Goal: Use online tool/utility: Utilize a website feature to perform a specific function

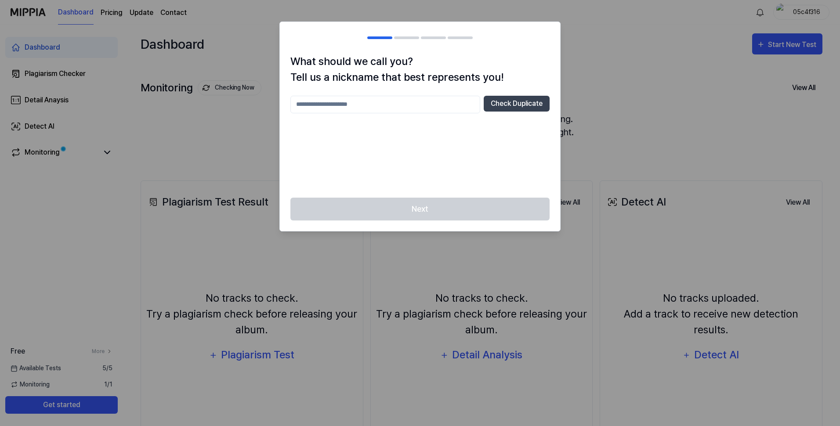
click at [361, 105] on input "text" at bounding box center [385, 105] width 190 height 18
drag, startPoint x: 390, startPoint y: 106, endPoint x: 296, endPoint y: 105, distance: 94.4
click at [296, 105] on input "****" at bounding box center [385, 105] width 190 height 18
type input "**********"
click at [506, 103] on button "Check Duplicate" at bounding box center [517, 104] width 66 height 16
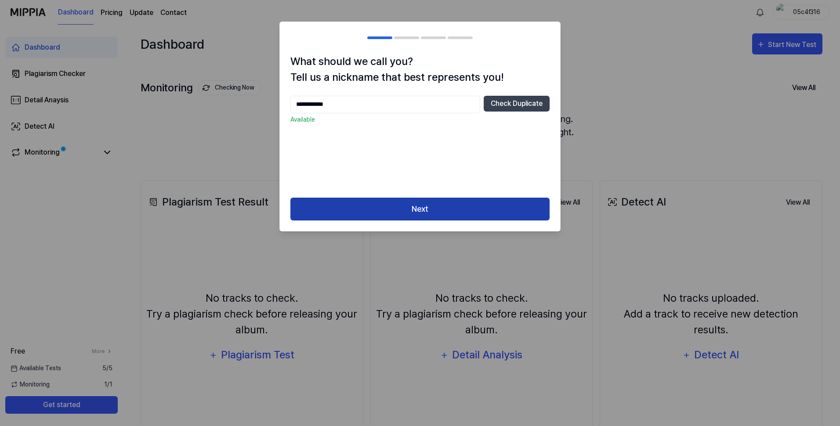
click at [429, 205] on button "Next" at bounding box center [419, 209] width 259 height 23
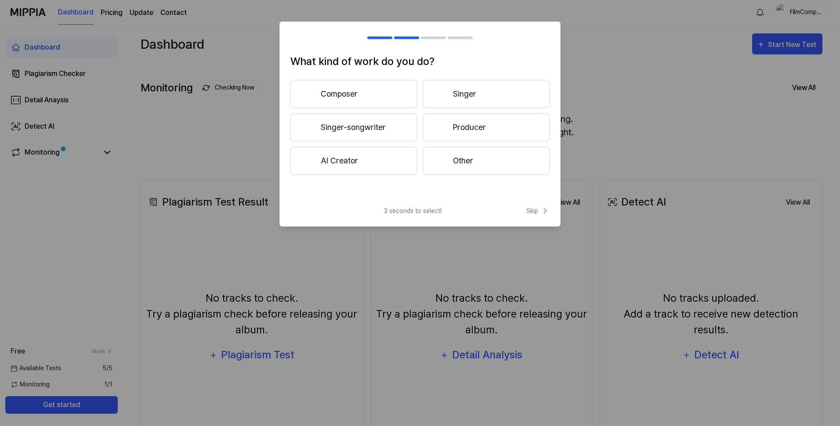
click at [332, 89] on button "Composer" at bounding box center [353, 94] width 127 height 28
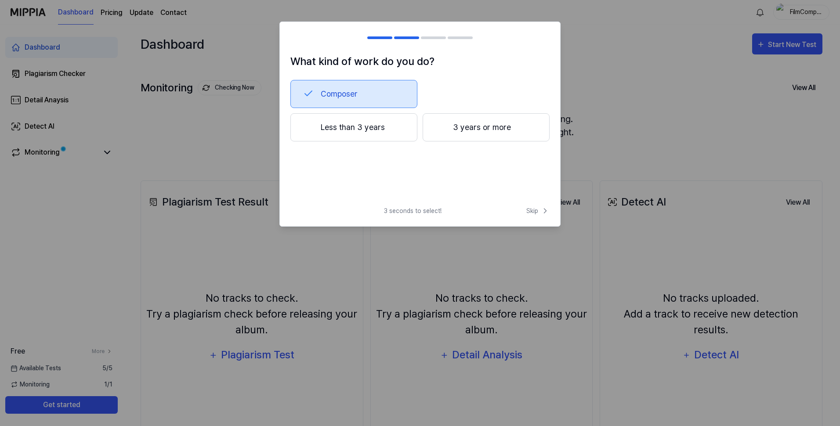
click at [484, 132] on button "3 years or more" at bounding box center [486, 127] width 127 height 28
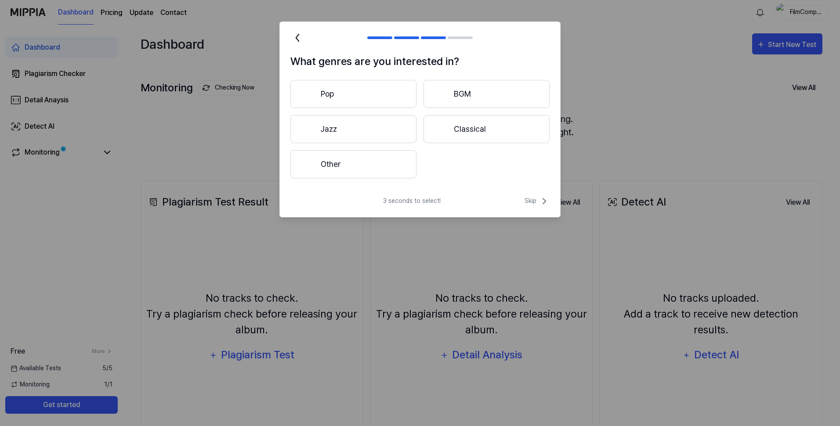
click at [473, 89] on button "BGM" at bounding box center [486, 94] width 126 height 28
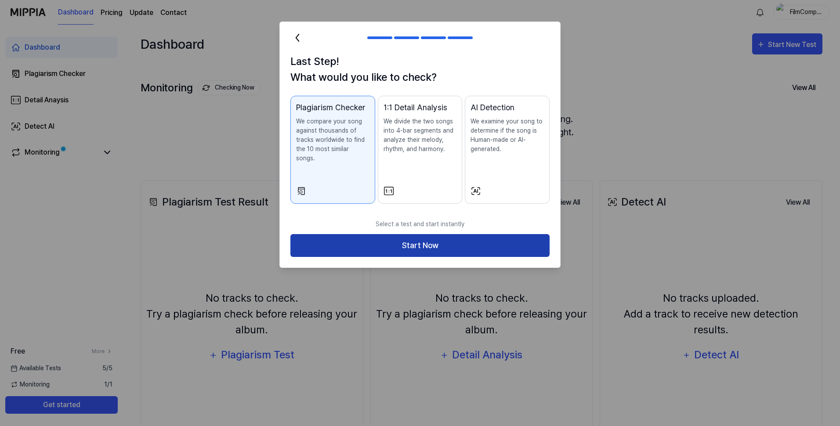
click at [415, 235] on button "Start Now" at bounding box center [419, 245] width 259 height 23
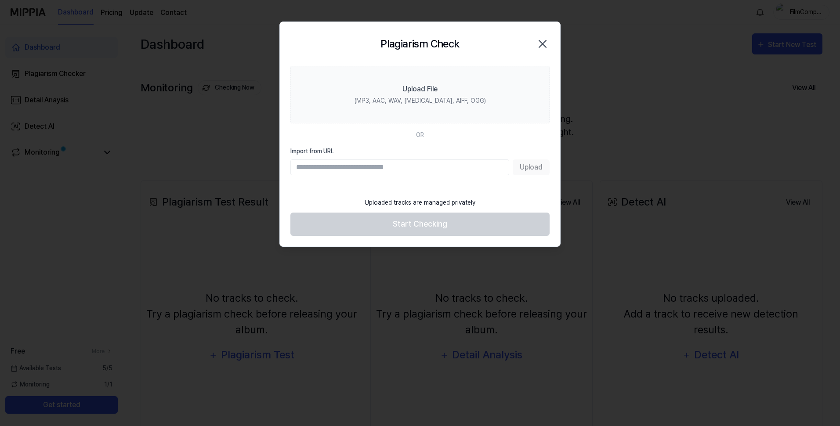
click at [486, 171] on input "Import from URL" at bounding box center [399, 167] width 219 height 16
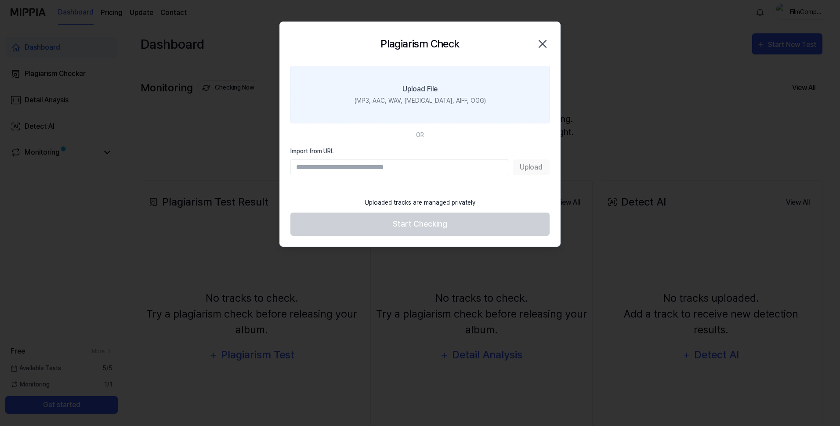
click at [435, 102] on div "(MP3, AAC, WAV, [MEDICAL_DATA], AIFF, OGG)" at bounding box center [419, 100] width 131 height 9
click at [0, 0] on input "Upload File (MP3, AAC, WAV, [MEDICAL_DATA], AIFF, OGG)" at bounding box center [0, 0] width 0 height 0
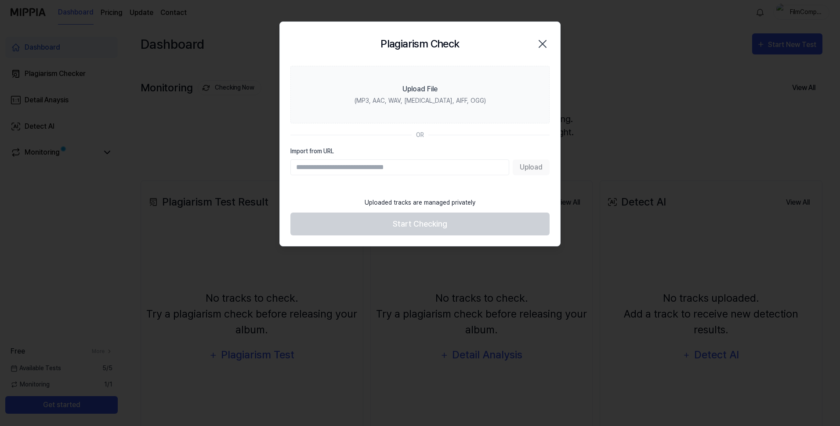
click at [358, 184] on section "Upload File (MP3, AAC, WAV, [MEDICAL_DATA], AIFF, OGG) OR Import from URL Upload" at bounding box center [420, 129] width 280 height 127
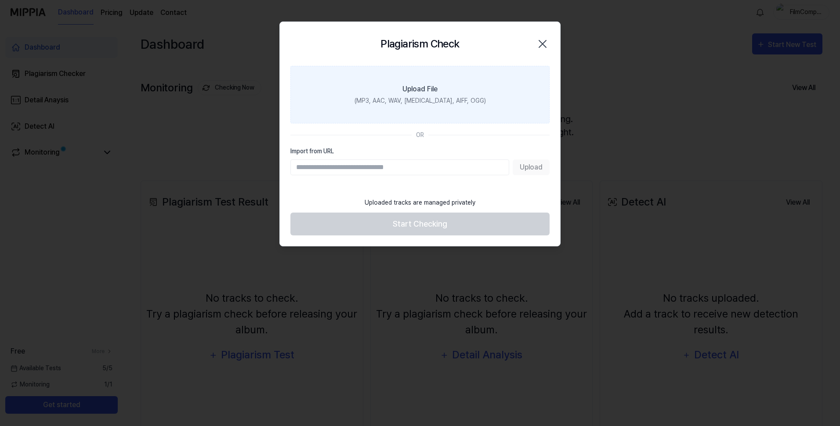
click at [365, 99] on label "Upload File (MP3, AAC, WAV, FLAC, AIFF, OGG)" at bounding box center [419, 95] width 259 height 58
click at [0, 0] on input "Upload File (MP3, AAC, WAV, FLAC, AIFF, OGG)" at bounding box center [0, 0] width 0 height 0
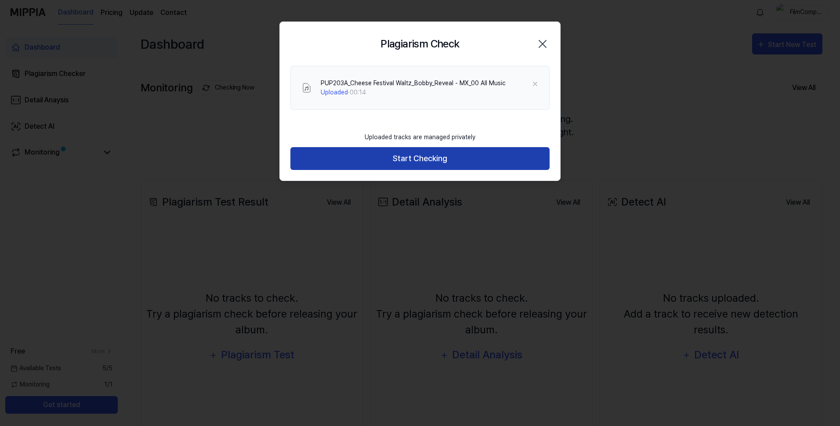
click at [364, 151] on button "Start Checking" at bounding box center [419, 158] width 259 height 23
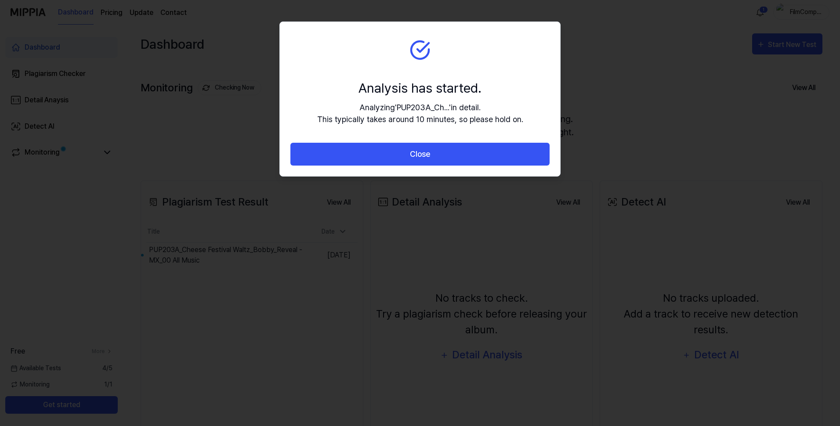
click at [549, 98] on section "Analysis has started. Analyzing ' PUP203A_Ch... ' in detail. This typically tak…" at bounding box center [420, 82] width 280 height 121
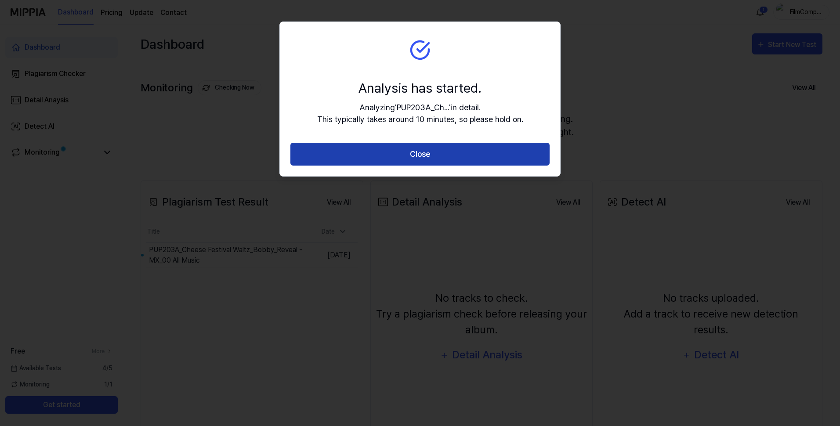
click at [390, 161] on button "Close" at bounding box center [419, 154] width 259 height 23
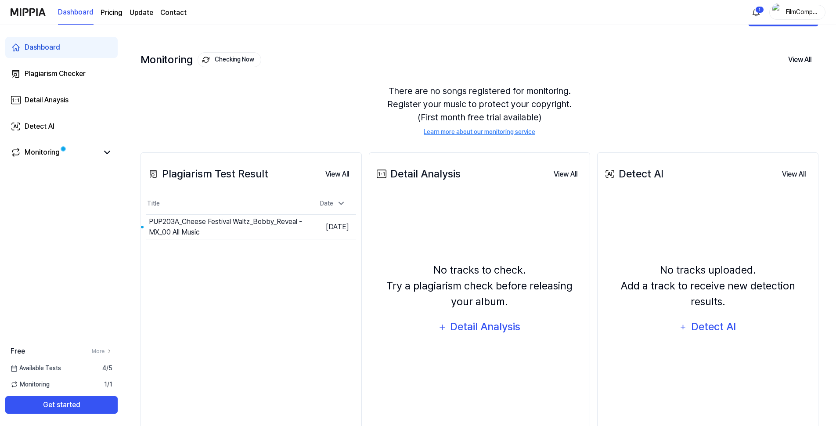
scroll to position [44, 0]
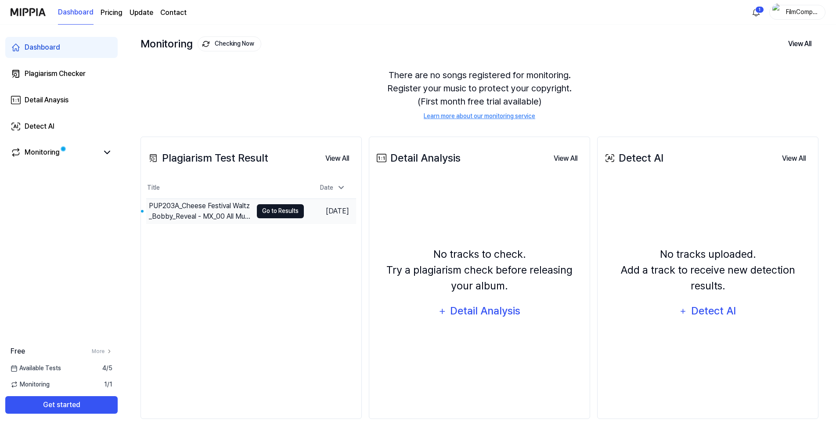
click at [293, 215] on button "Go to Results" at bounding box center [280, 211] width 47 height 14
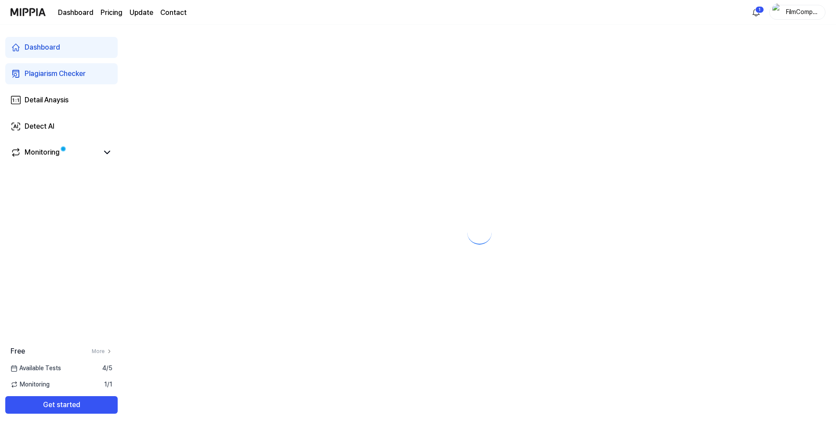
scroll to position [0, 0]
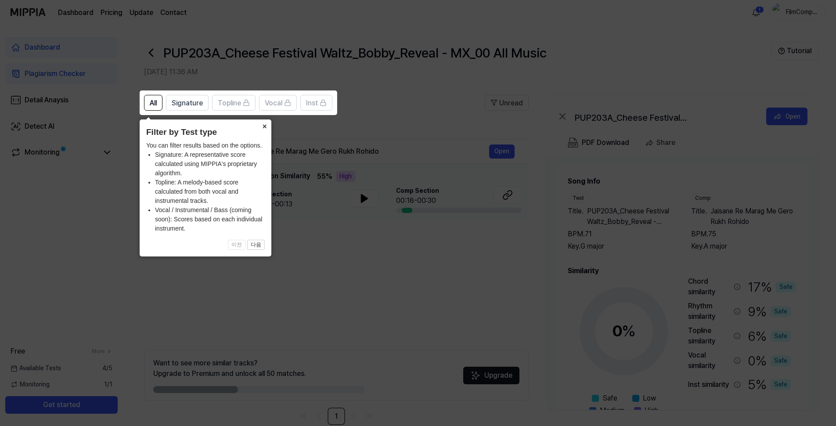
click at [262, 130] on button "×" at bounding box center [264, 125] width 14 height 12
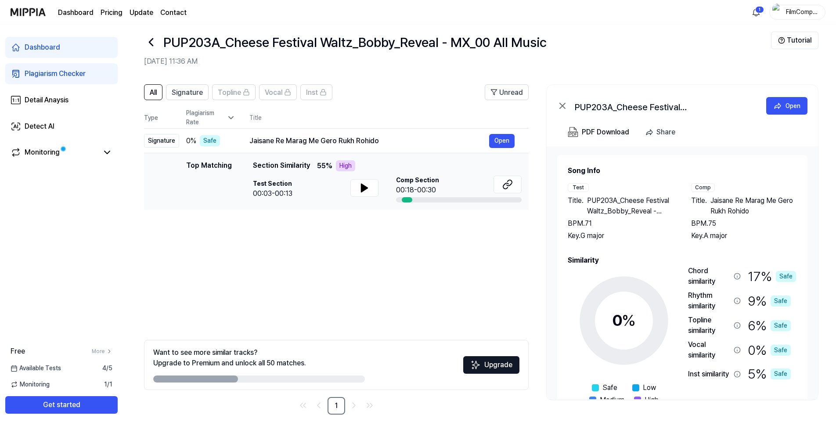
scroll to position [17, 0]
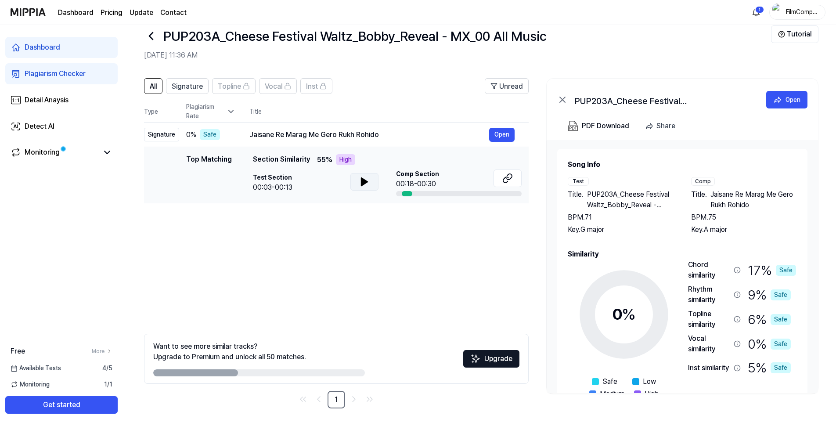
click at [369, 187] on icon at bounding box center [364, 182] width 11 height 11
click at [366, 188] on button at bounding box center [365, 182] width 28 height 18
click at [510, 180] on icon at bounding box center [507, 178] width 11 height 11
click at [67, 372] on div "Available Tests 4 / 5" at bounding box center [61, 368] width 123 height 9
click at [63, 369] on div "Available Tests 4 / 5" at bounding box center [61, 368] width 123 height 9
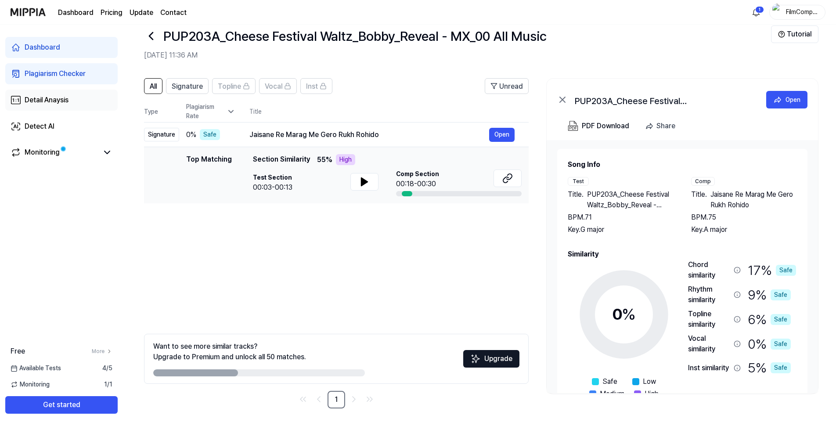
click at [56, 100] on div "Detail Anaysis" at bounding box center [47, 100] width 44 height 11
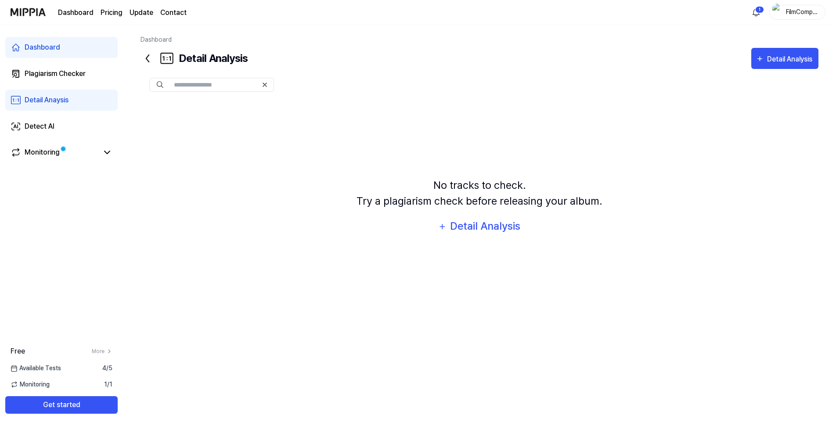
scroll to position [0, 0]
click at [56, 101] on div "Detail Anaysis" at bounding box center [47, 100] width 44 height 11
click at [151, 57] on icon at bounding box center [148, 58] width 14 height 14
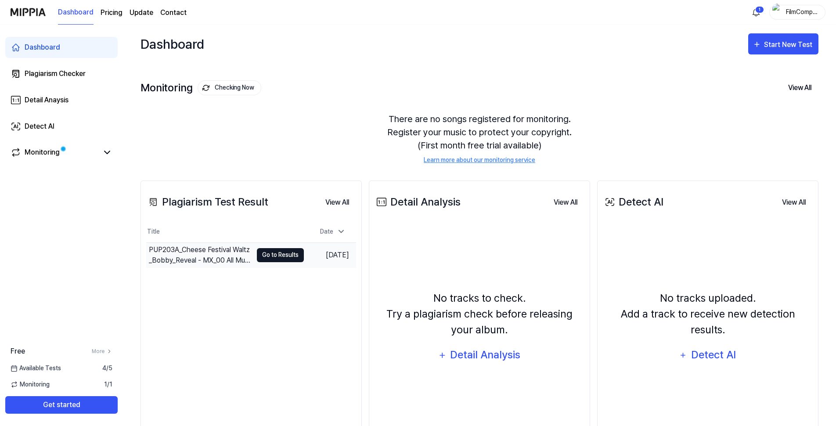
click at [262, 256] on button "Go to Results" at bounding box center [280, 255] width 47 height 14
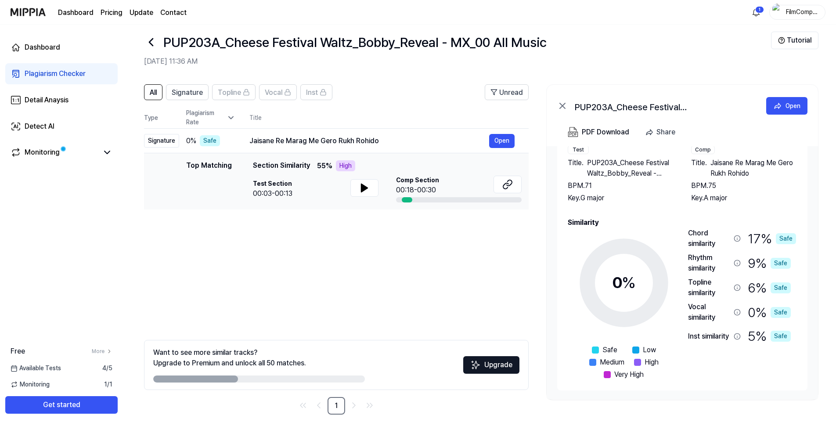
scroll to position [17, 0]
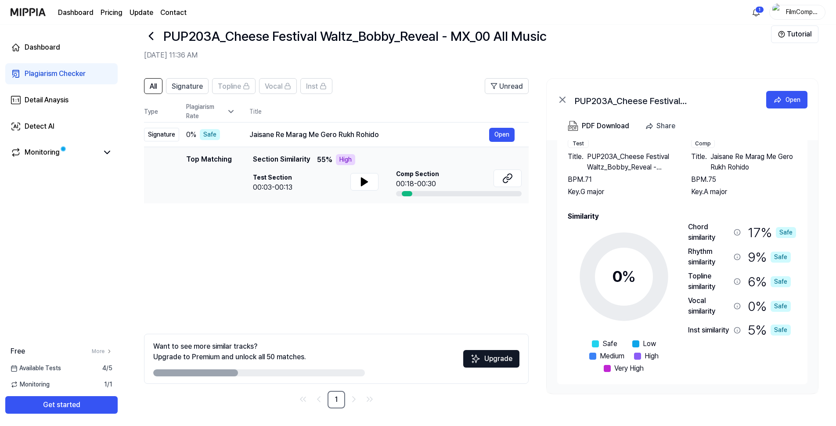
click at [43, 373] on div "Free More Available Tests 4 / 5 Monitoring 1 / 1 Get started" at bounding box center [61, 380] width 123 height 68
click at [78, 403] on button "Get started" at bounding box center [61, 405] width 112 height 18
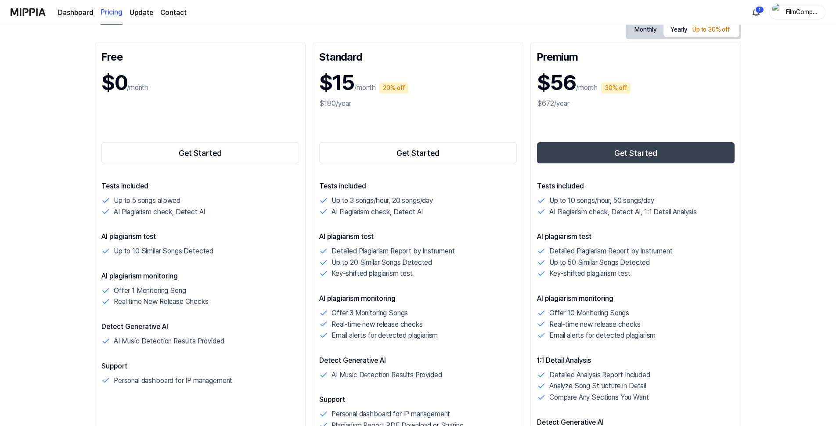
scroll to position [0, 0]
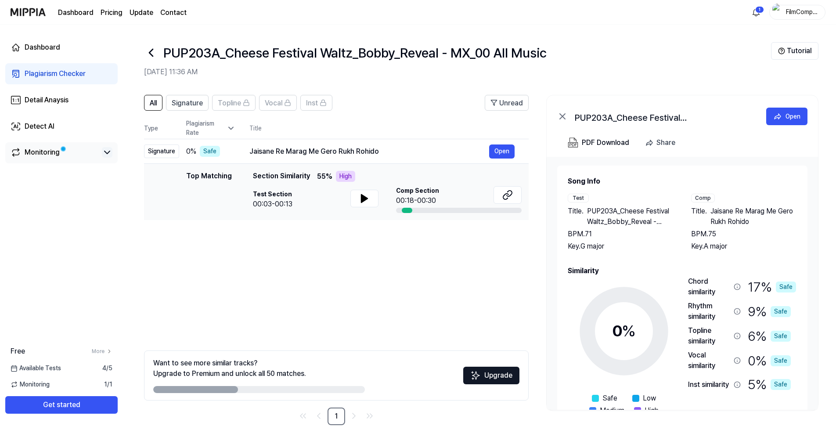
click at [109, 151] on icon at bounding box center [107, 152] width 11 height 11
click at [56, 151] on div "Monitoring" at bounding box center [42, 152] width 35 height 11
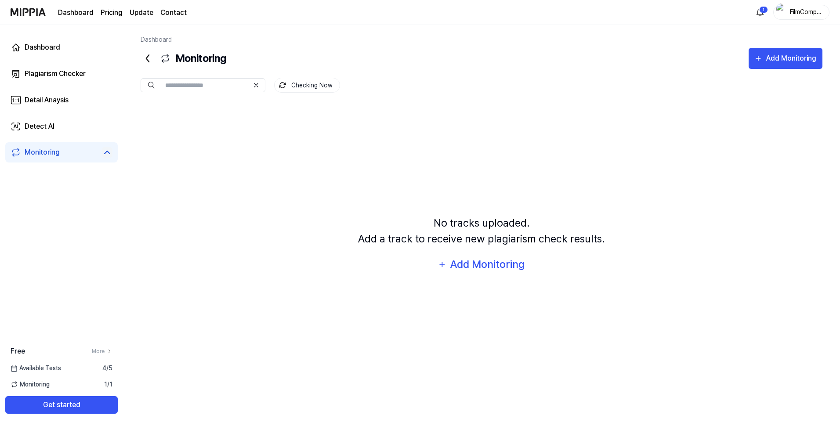
click at [148, 54] on icon at bounding box center [148, 58] width 14 height 14
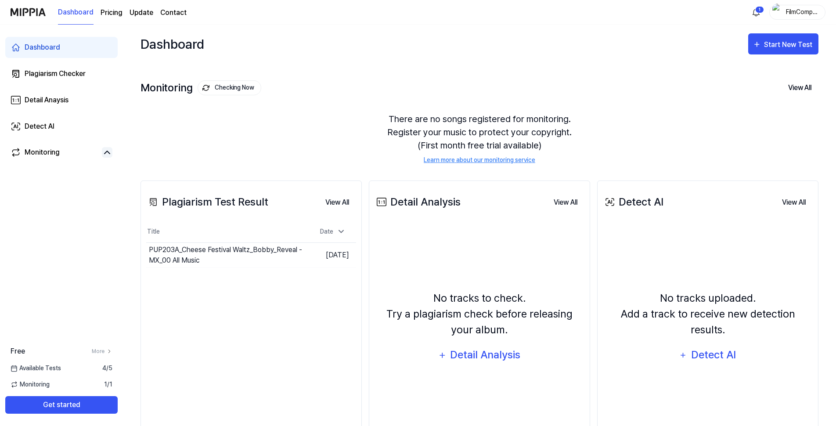
click at [150, 59] on div "Dashboard Start New Test" at bounding box center [480, 44] width 678 height 39
click at [211, 255] on div "PUP203A_Cheese Festival Waltz_Bobby_Reveal - MX_00 All Music" at bounding box center [201, 255] width 104 height 21
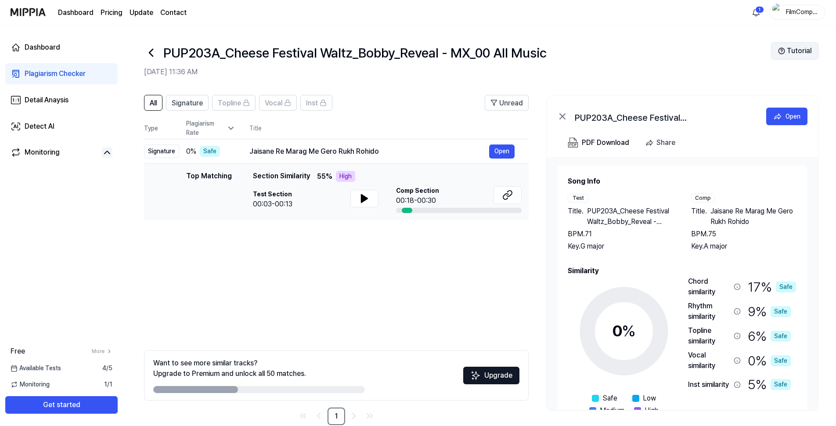
click at [793, 53] on button "Tutorial" at bounding box center [794, 51] width 47 height 18
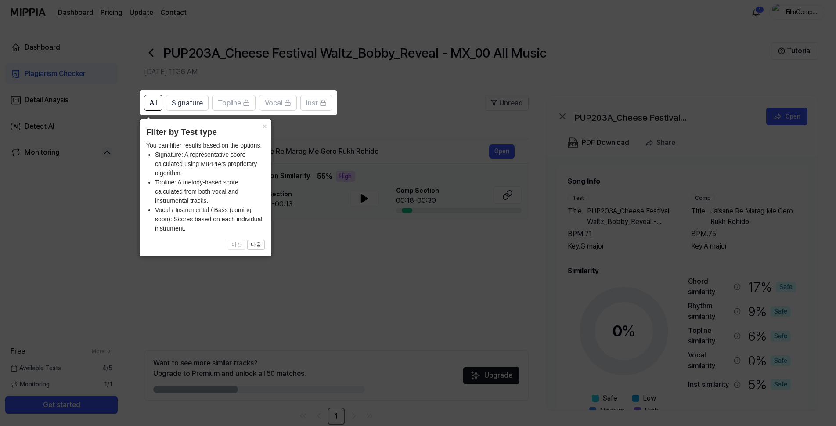
click at [231, 168] on li "Signature: A representative score calculated using MIPPIA's proprietary algorit…" at bounding box center [210, 164] width 110 height 28
click at [193, 105] on span "Signature" at bounding box center [187, 103] width 31 height 11
click at [361, 289] on icon at bounding box center [420, 213] width 840 height 426
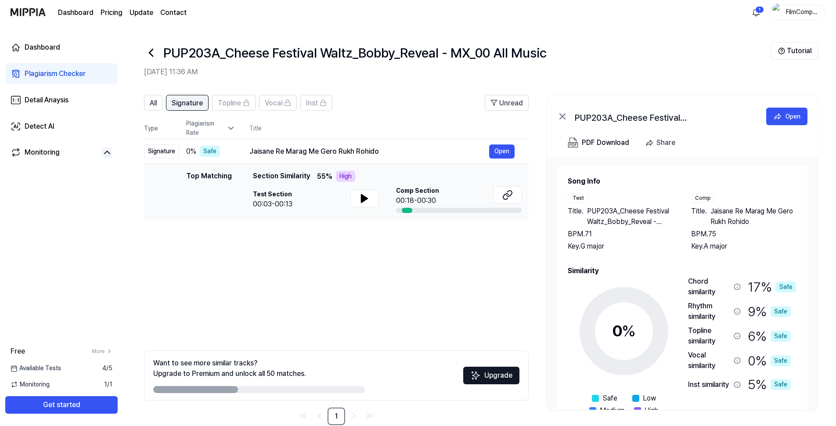
click at [195, 105] on span "Signature" at bounding box center [187, 103] width 31 height 11
click at [232, 106] on span "Topline" at bounding box center [229, 103] width 23 height 11
click at [271, 152] on div "Jaisane Re Marag Me Gero Rukh Rohido" at bounding box center [369, 151] width 240 height 11
click at [166, 100] on div "All Signature Topline Vocal Inst" at bounding box center [238, 103] width 188 height 16
click at [160, 97] on button "All" at bounding box center [153, 103] width 18 height 16
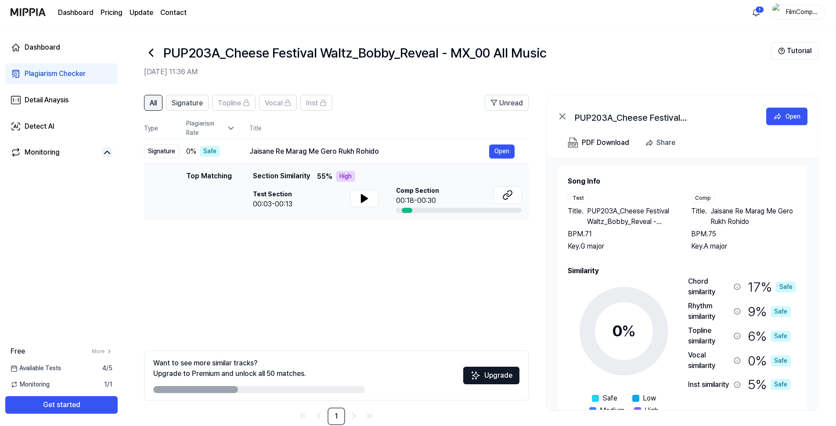
click at [160, 97] on button "All" at bounding box center [153, 103] width 18 height 16
click at [160, 55] on div "PUP203A_Cheese Festival Waltz_Bobby_Reveal - MX_00 All Music" at bounding box center [457, 52] width 627 height 21
click at [154, 57] on icon at bounding box center [151, 53] width 14 height 14
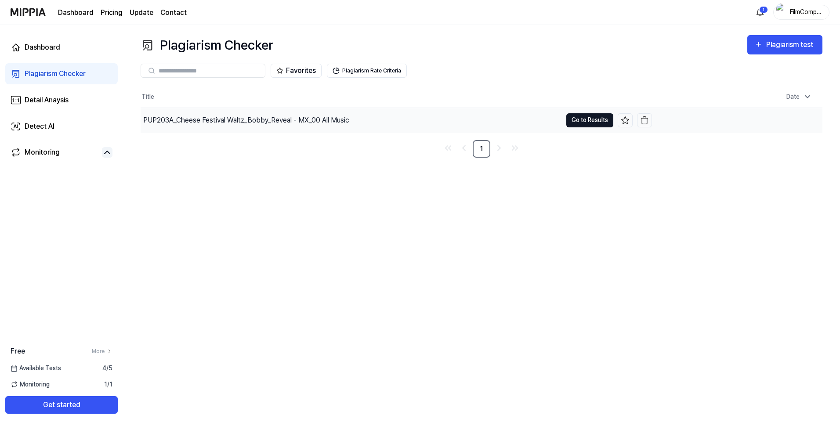
click at [594, 119] on button "Go to Results" at bounding box center [589, 120] width 47 height 14
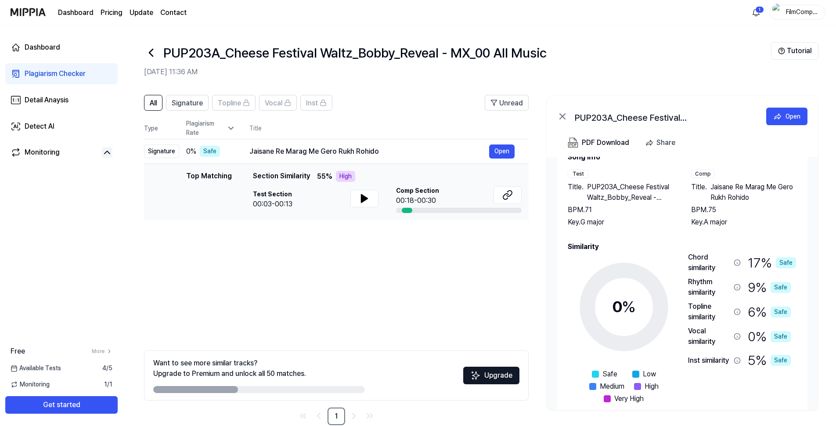
scroll to position [38, 0]
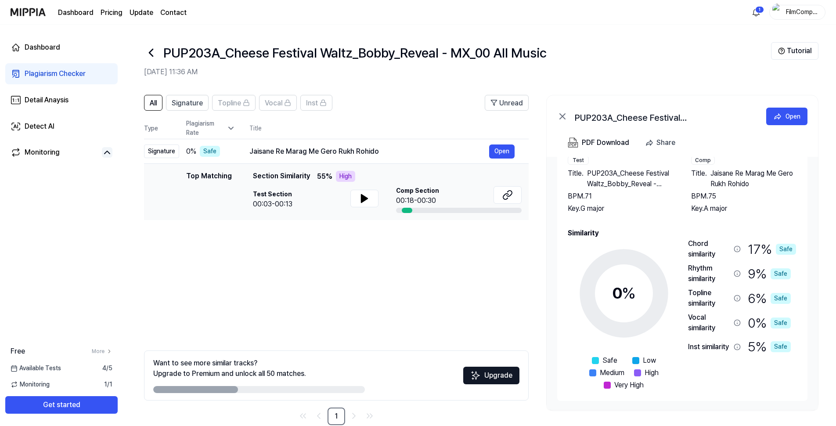
click at [565, 119] on icon at bounding box center [562, 116] width 5 height 5
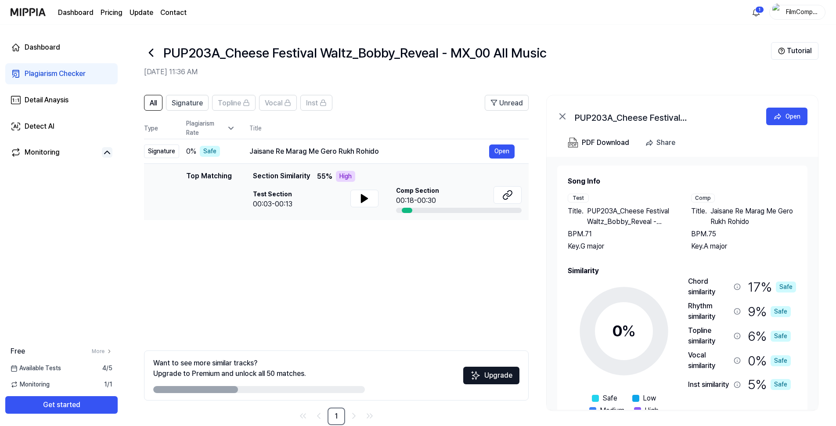
click at [564, 119] on icon at bounding box center [562, 116] width 5 height 5
click at [566, 117] on icon at bounding box center [562, 116] width 11 height 11
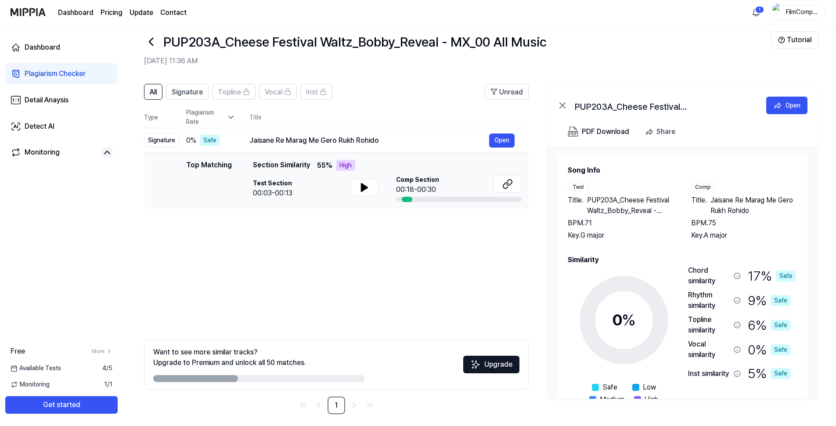
scroll to position [17, 0]
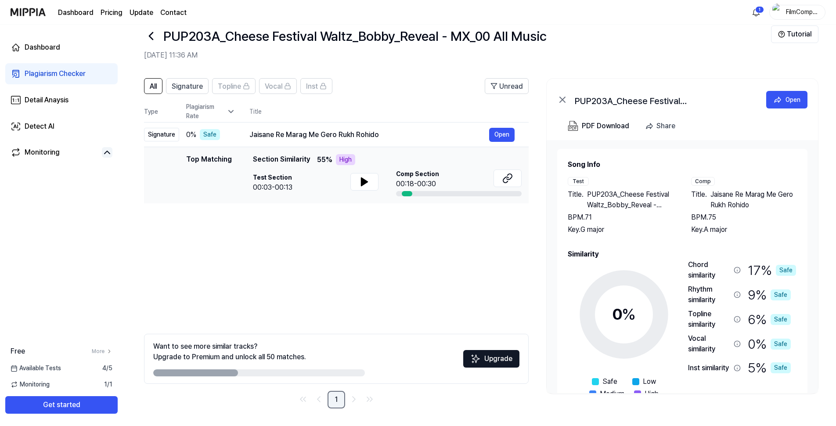
click at [336, 404] on link "1" at bounding box center [337, 400] width 18 height 18
click at [358, 405] on link "Go to next page" at bounding box center [354, 399] width 14 height 14
click at [23, 128] on link "Detect AI" at bounding box center [61, 126] width 112 height 21
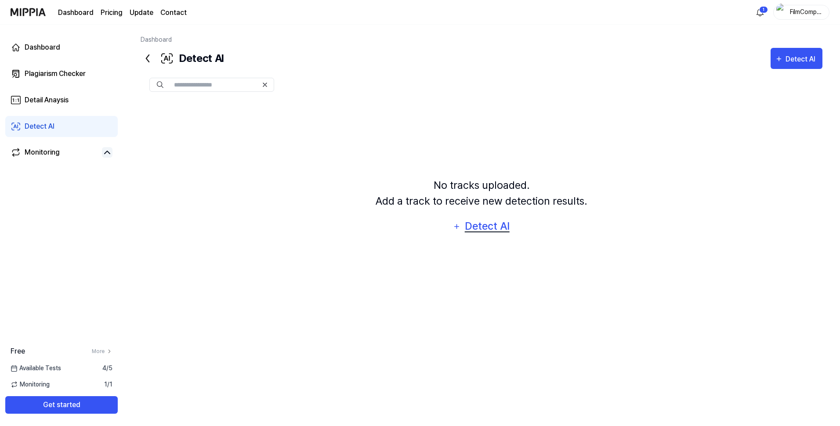
click at [489, 232] on div "Detect AI" at bounding box center [486, 226] width 47 height 17
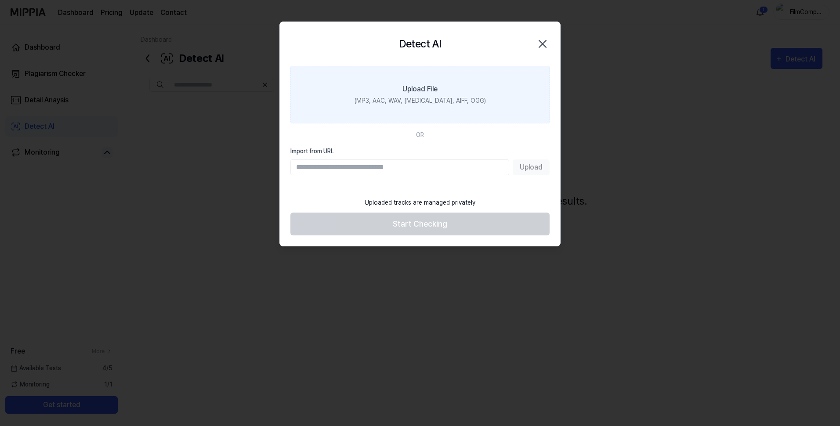
click at [390, 97] on div "(MP3, AAC, WAV, FLAC, AIFF, OGG)" at bounding box center [419, 100] width 131 height 9
click at [0, 0] on input "Upload File (MP3, AAC, WAV, FLAC, AIFF, OGG)" at bounding box center [0, 0] width 0 height 0
